Goal: Task Accomplishment & Management: Manage account settings

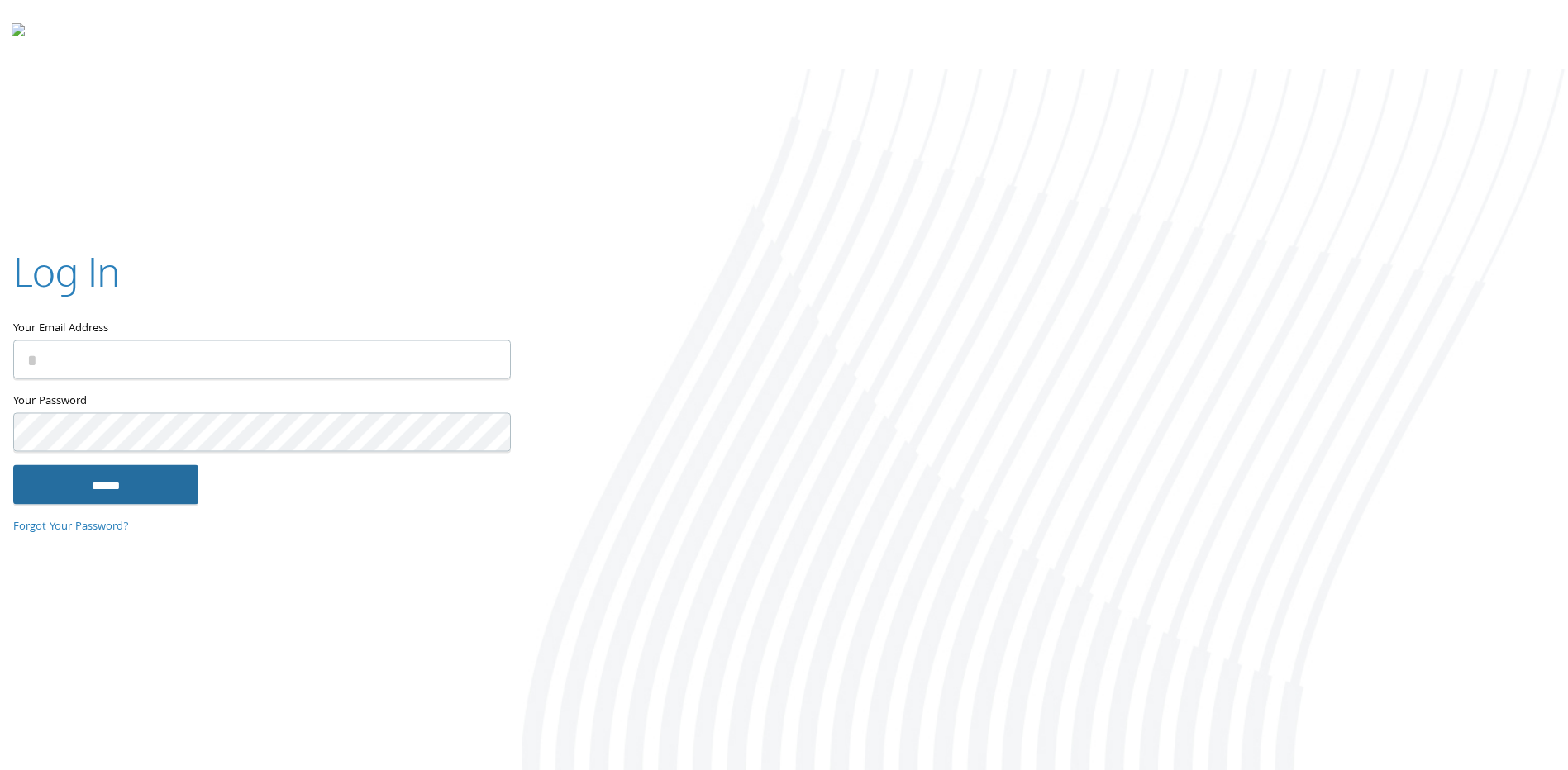
type input "**********"
click at [103, 490] on input "******" at bounding box center [106, 485] width 185 height 40
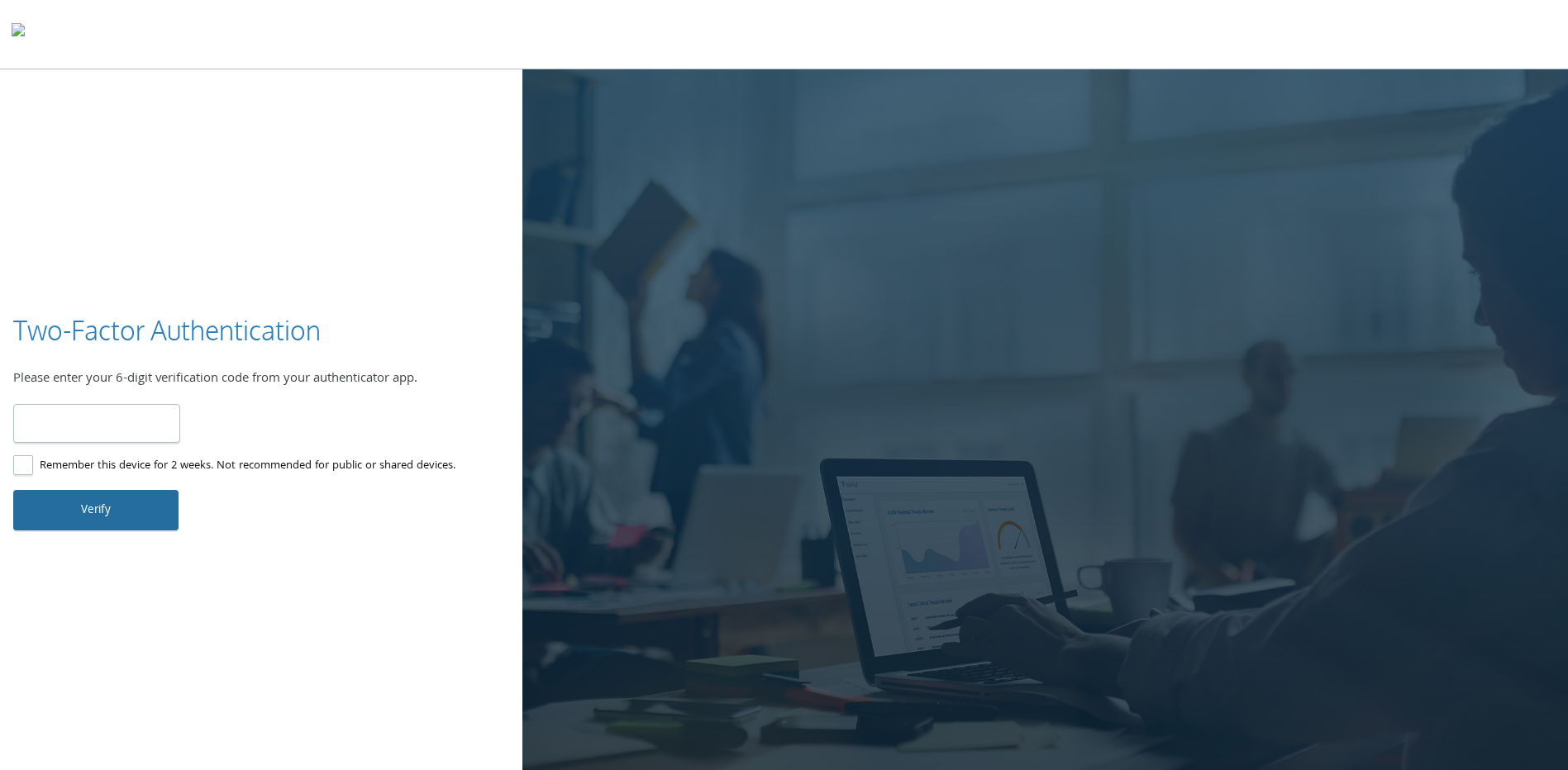
type input "******"
click at [95, 504] on button "Verify" at bounding box center [96, 509] width 166 height 40
